Goal: Register for event/course

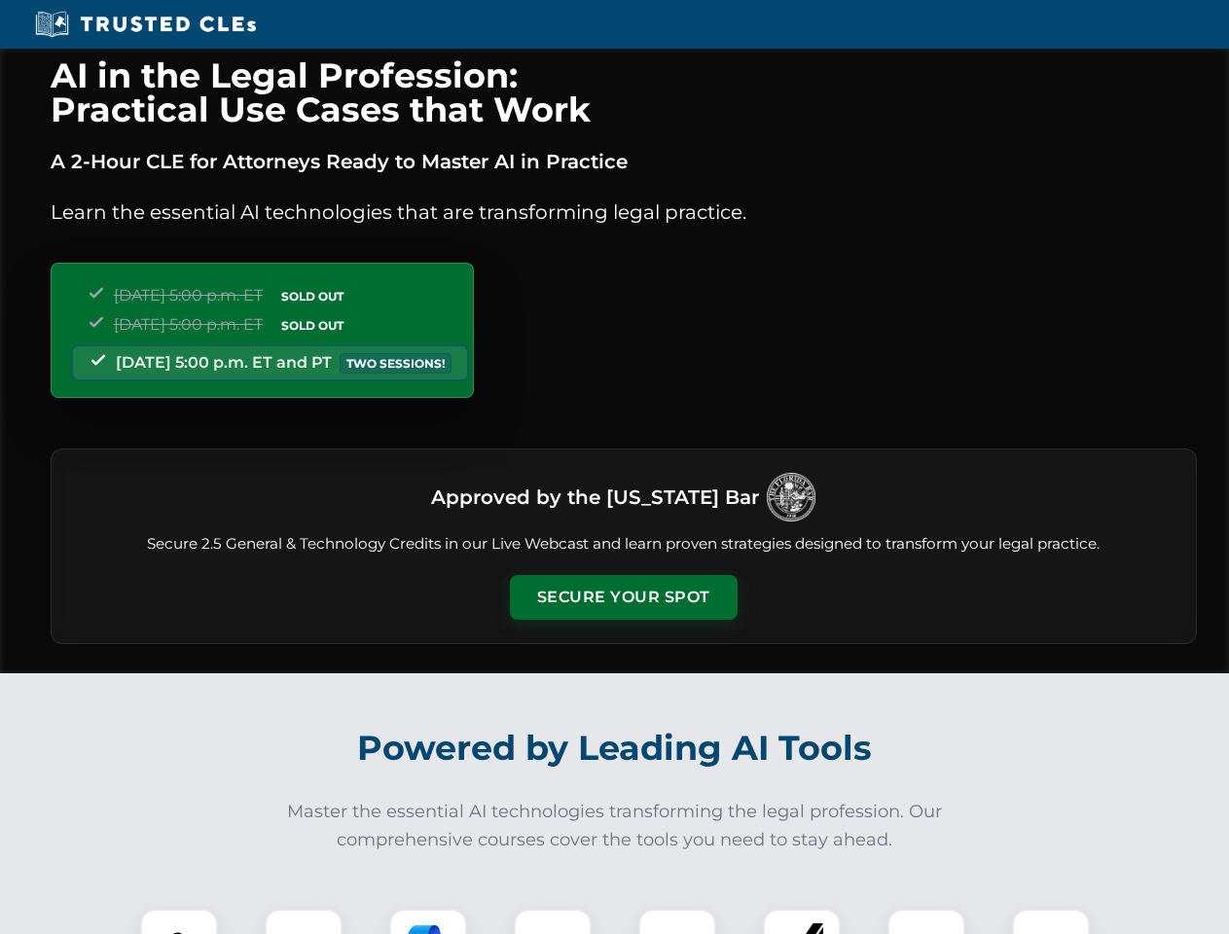
click at [623, 597] on button "Secure Your Spot" at bounding box center [624, 597] width 228 height 45
click at [179, 921] on img at bounding box center [179, 947] width 56 height 56
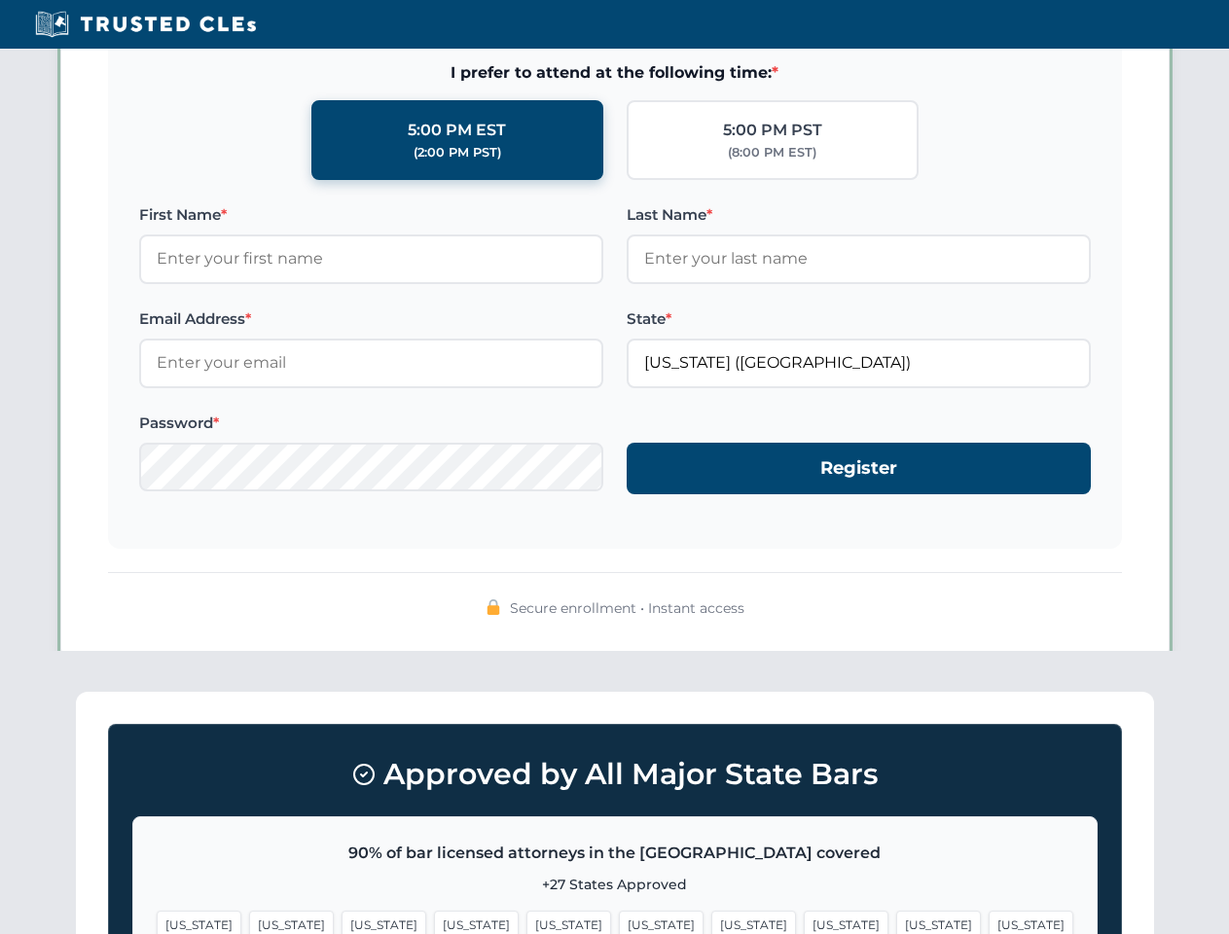
click at [711, 921] on span "[US_STATE]" at bounding box center [753, 924] width 85 height 28
click at [896, 921] on span "[US_STATE]" at bounding box center [938, 924] width 85 height 28
